Goal: Information Seeking & Learning: Learn about a topic

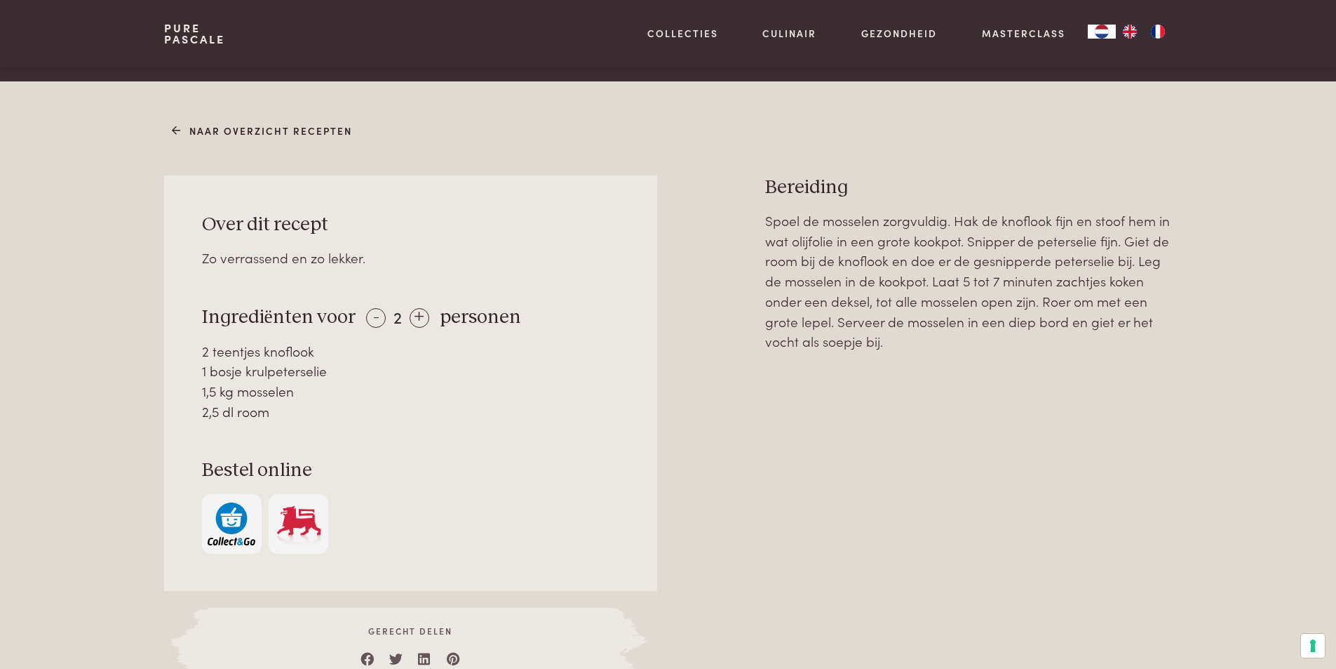
scroll to position [491, 0]
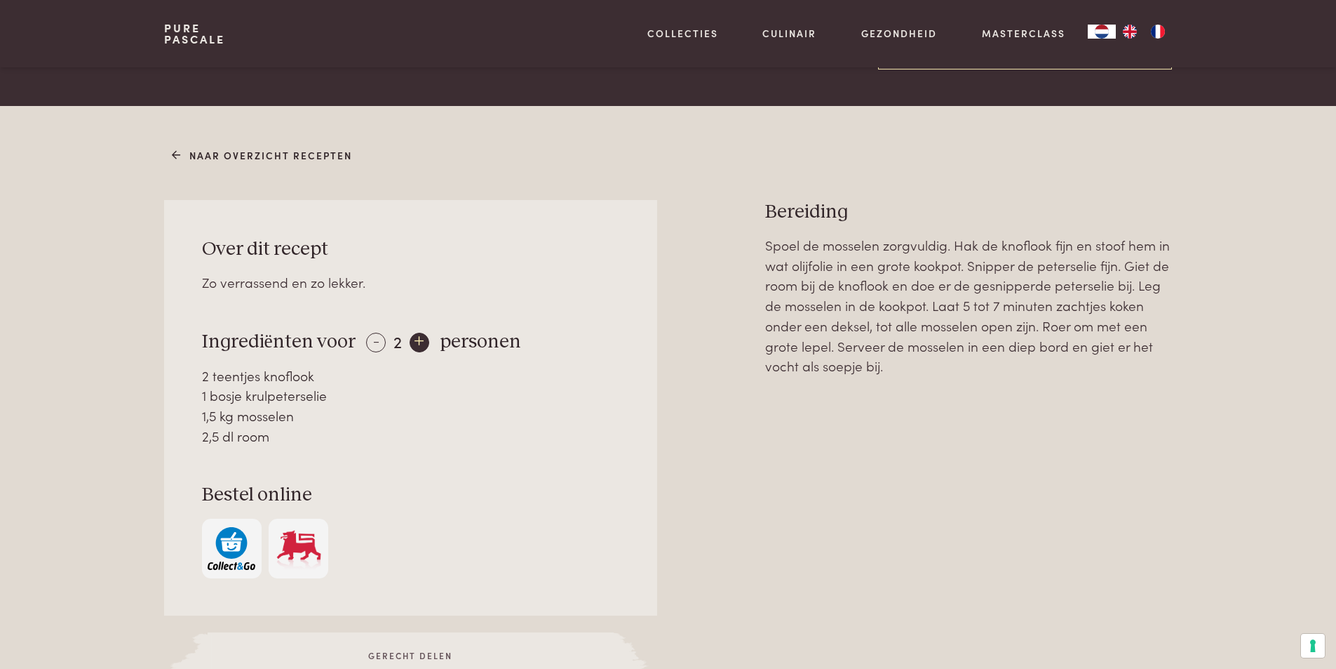
click at [422, 341] on div "+" at bounding box center [420, 343] width 20 height 20
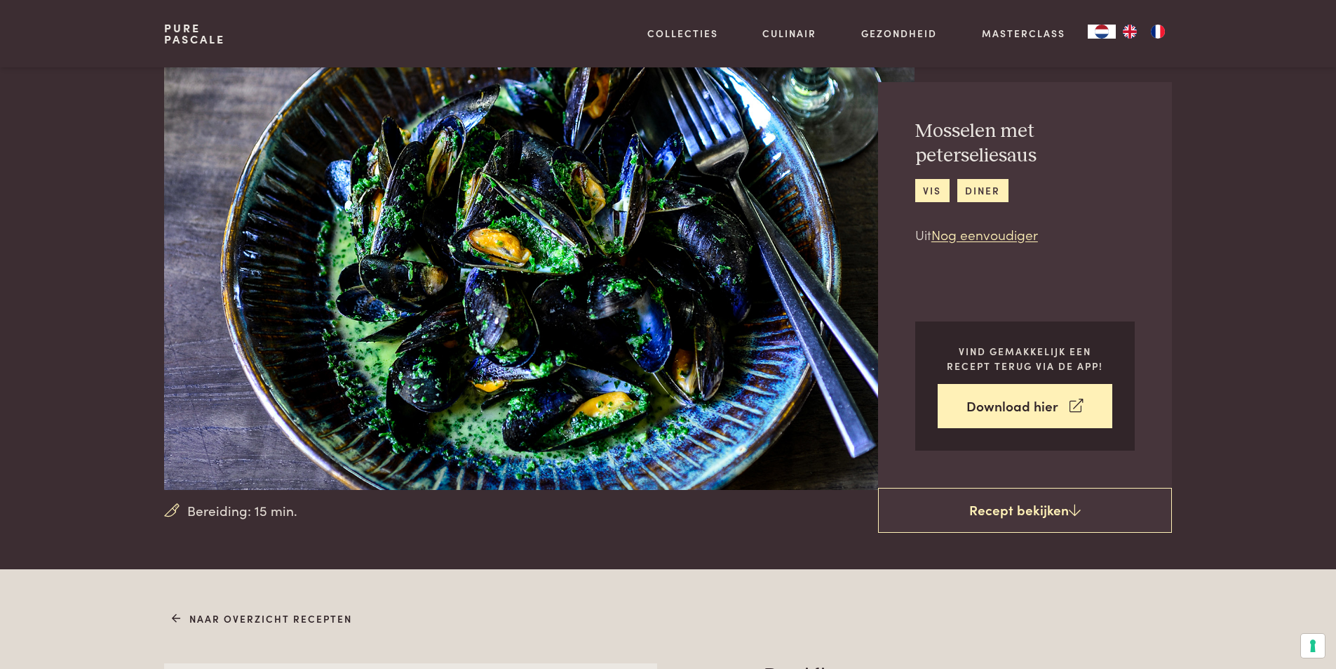
scroll to position [0, 0]
